Goal: Task Accomplishment & Management: Complete application form

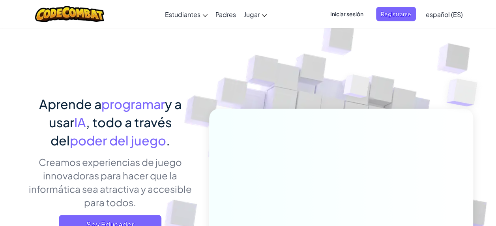
click at [356, 10] on span "Iniciar sesión" at bounding box center [347, 14] width 43 height 15
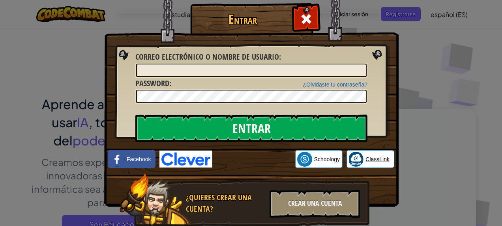
click at [352, 155] on img at bounding box center [356, 159] width 15 height 15
click at [309, 21] on span at bounding box center [306, 19] width 13 height 13
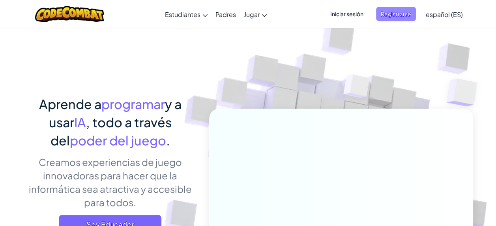
click at [401, 15] on span "Registrarse" at bounding box center [396, 14] width 40 height 15
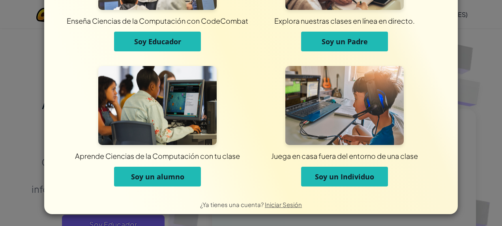
click at [302, 117] on img at bounding box center [344, 105] width 118 height 79
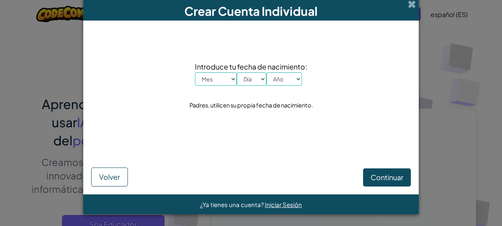
scroll to position [3, 0]
